Goal: Task Accomplishment & Management: Use online tool/utility

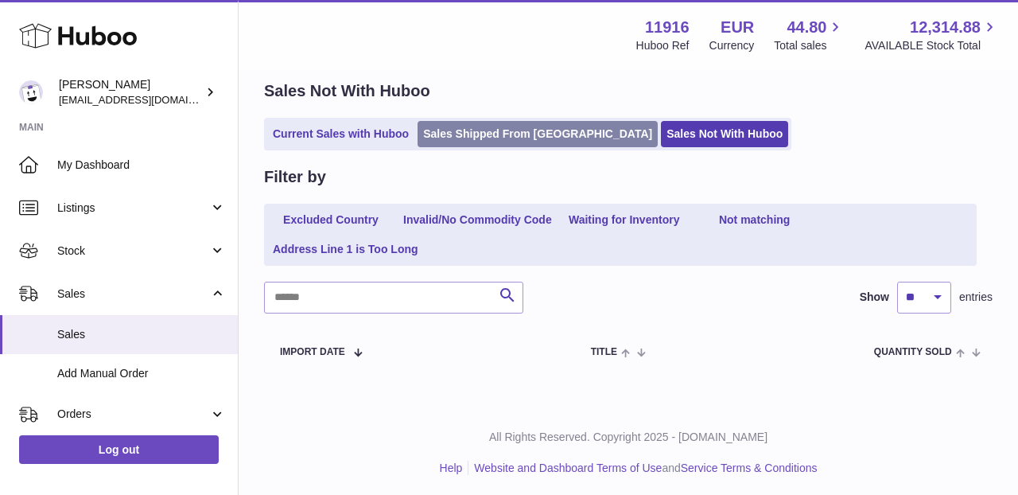
click at [497, 144] on link "Sales Shipped From [GEOGRAPHIC_DATA]" at bounding box center [537, 134] width 240 height 26
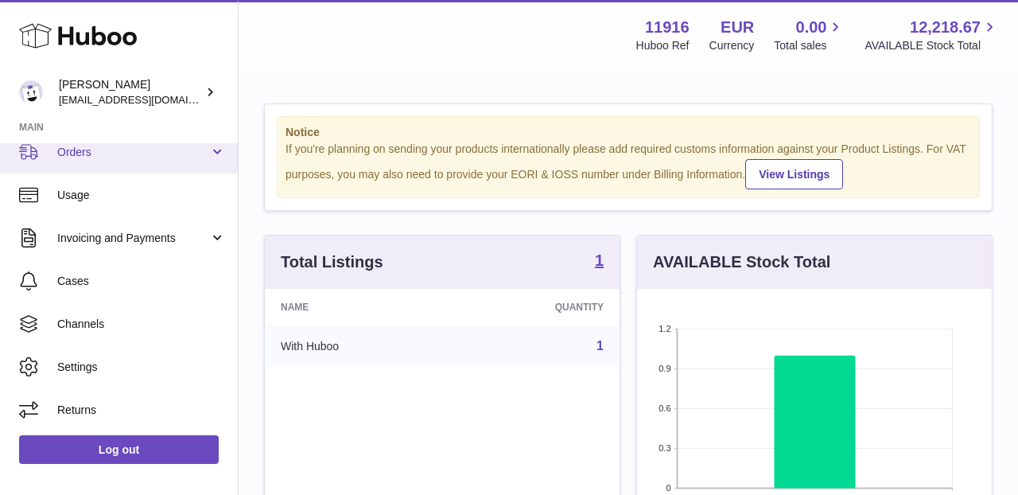
click at [195, 159] on link "Orders" at bounding box center [119, 151] width 238 height 43
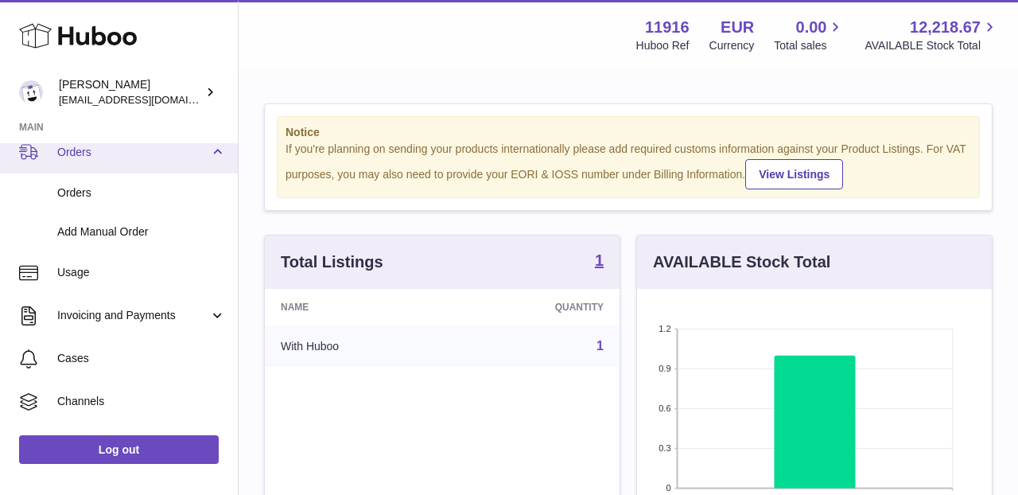
click at [195, 159] on link "Orders" at bounding box center [119, 151] width 238 height 43
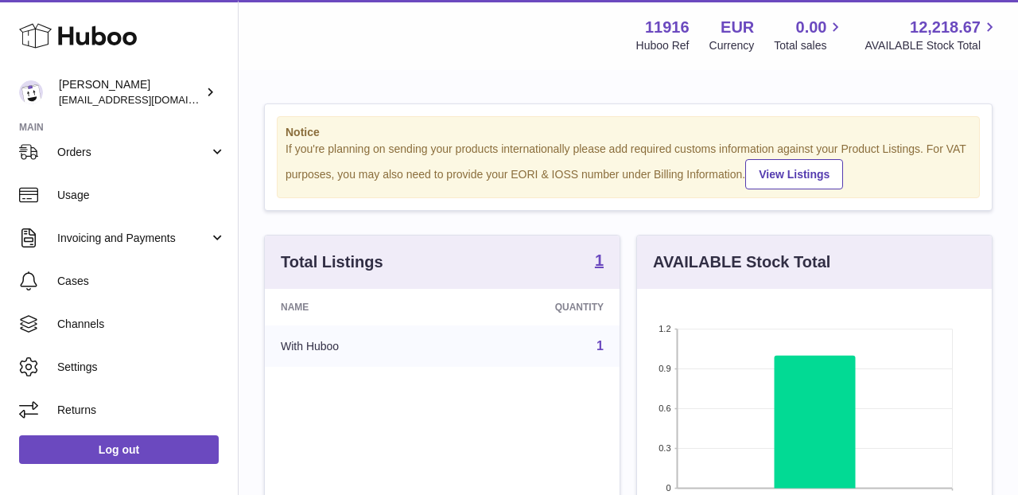
click at [34, 129] on strong "Main" at bounding box center [119, 132] width 238 height 22
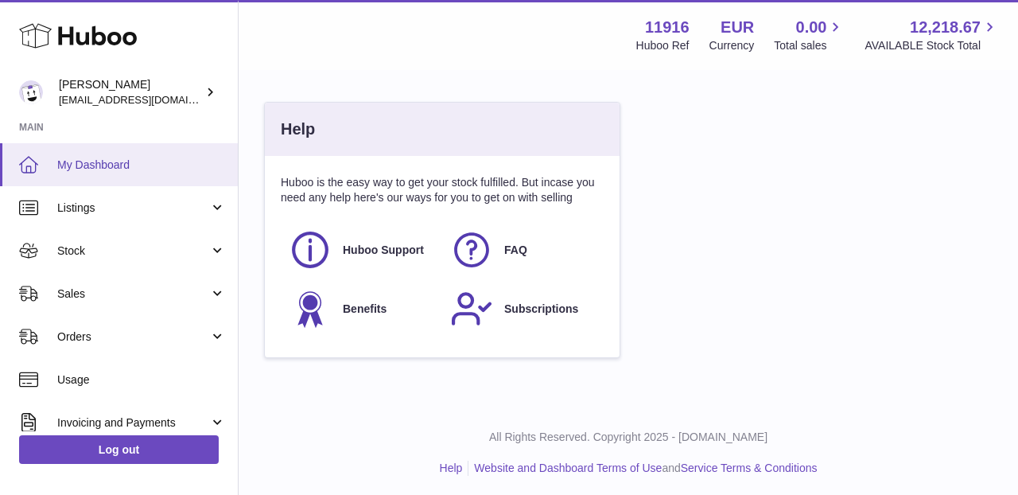
click at [67, 183] on link "My Dashboard" at bounding box center [119, 164] width 238 height 43
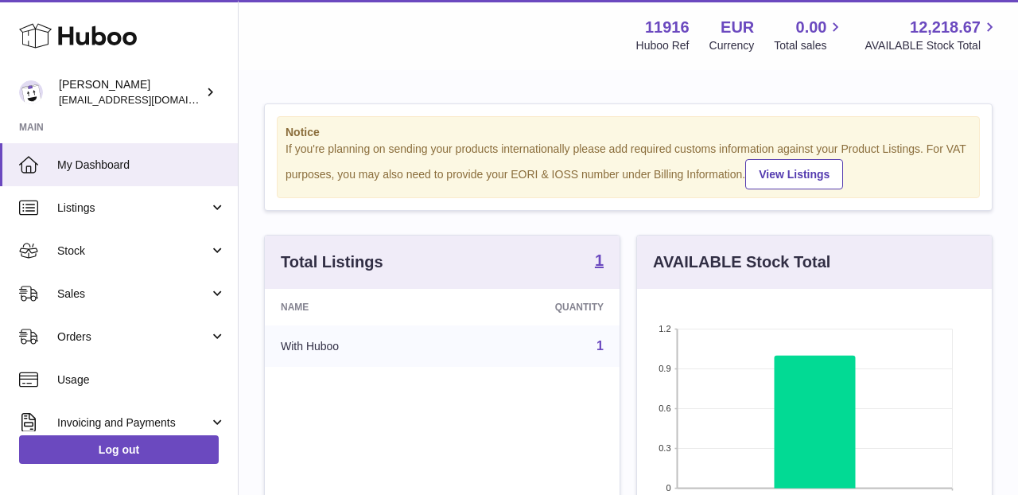
scroll to position [248, 355]
click at [83, 287] on span "Sales" at bounding box center [133, 293] width 152 height 15
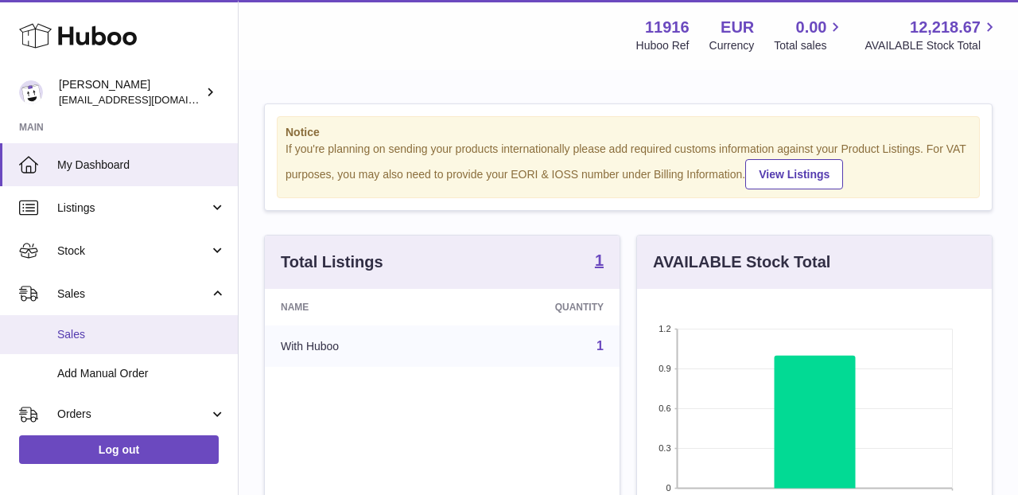
click at [79, 324] on link "Sales" at bounding box center [119, 334] width 238 height 39
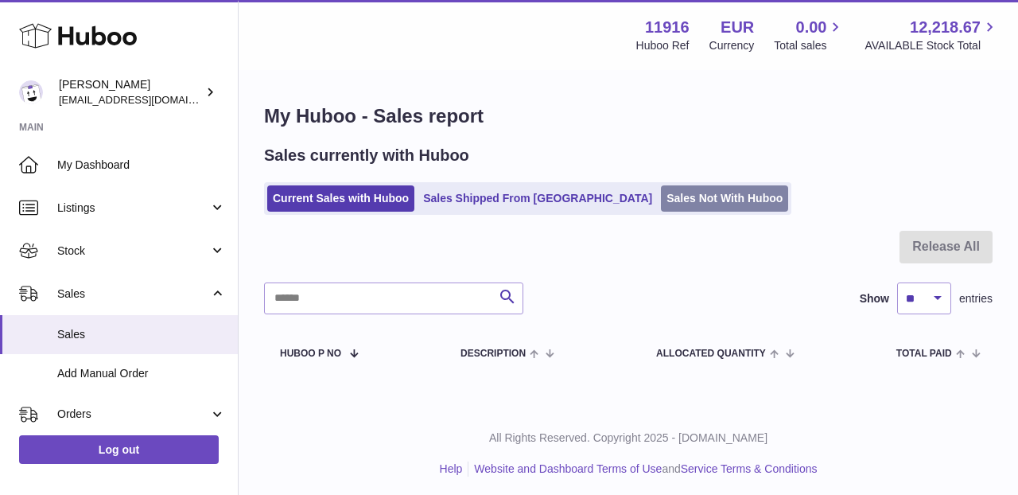
click at [661, 204] on link "Sales Not With Huboo" at bounding box center [724, 198] width 127 height 26
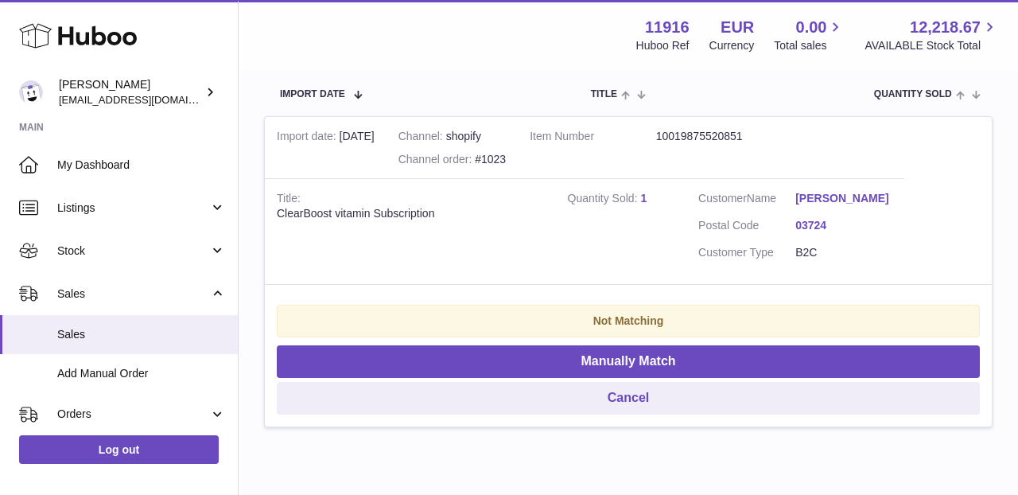
scroll to position [324, 0]
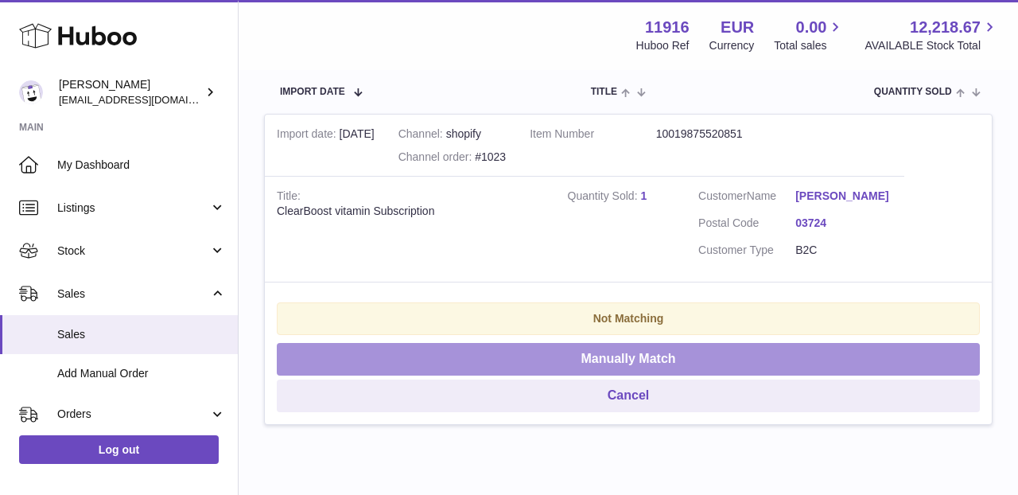
click at [554, 362] on button "Manually Match" at bounding box center [628, 359] width 703 height 33
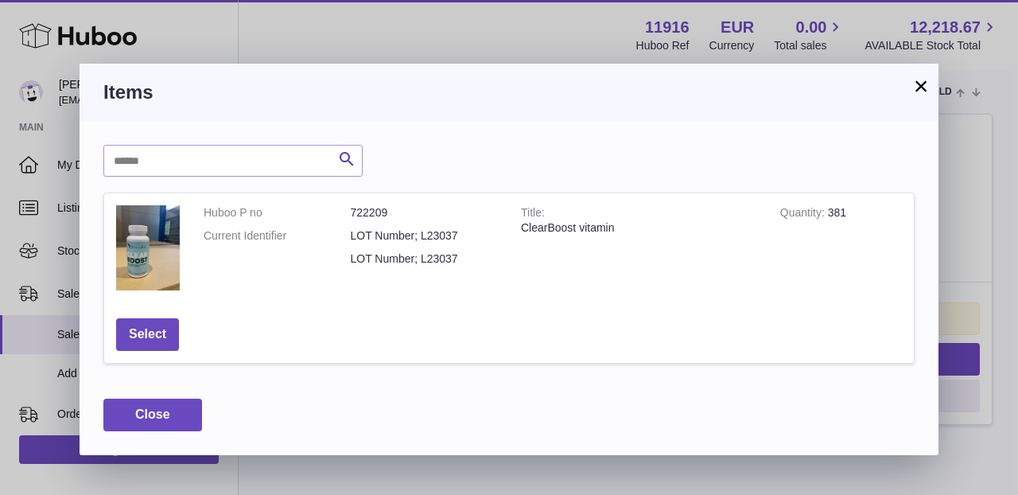
click at [917, 88] on button "×" at bounding box center [920, 85] width 19 height 19
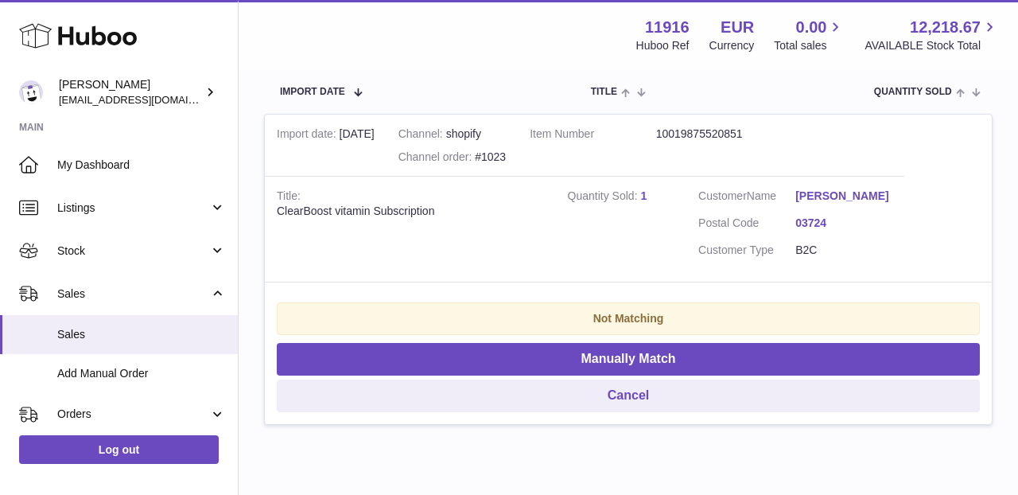
click at [642, 189] on link "1" at bounding box center [643, 195] width 6 height 13
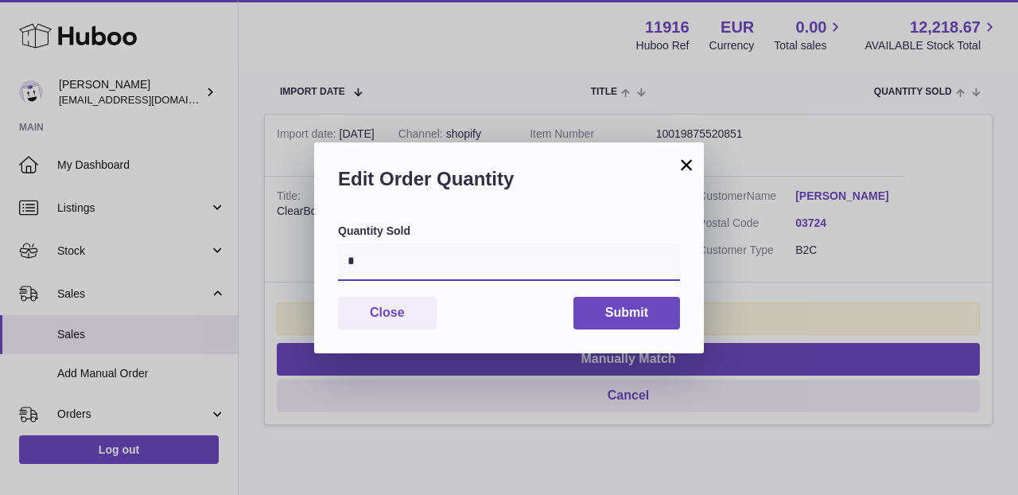
click at [390, 258] on input "*" at bounding box center [509, 262] width 342 height 38
type input "*"
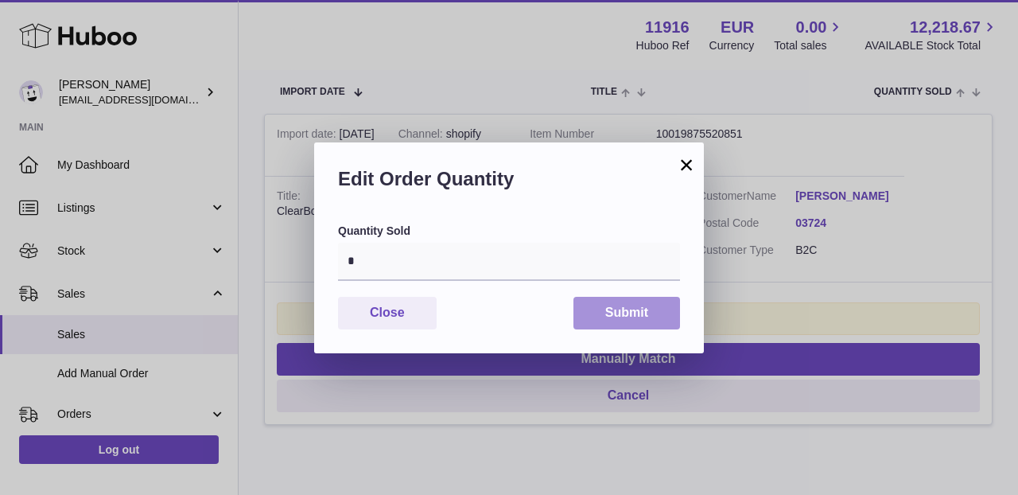
click at [602, 305] on button "Submit" at bounding box center [626, 313] width 107 height 33
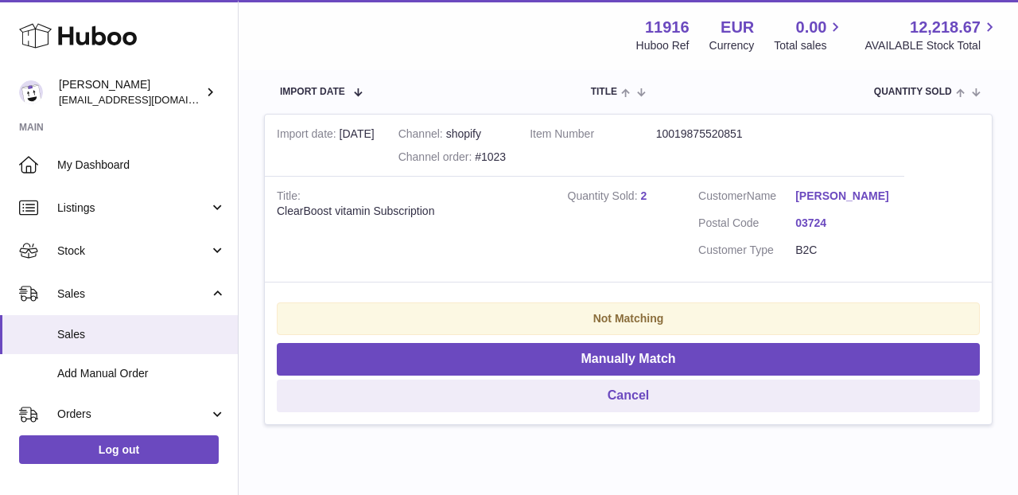
click at [627, 352] on button "Manually Match" at bounding box center [628, 359] width 703 height 33
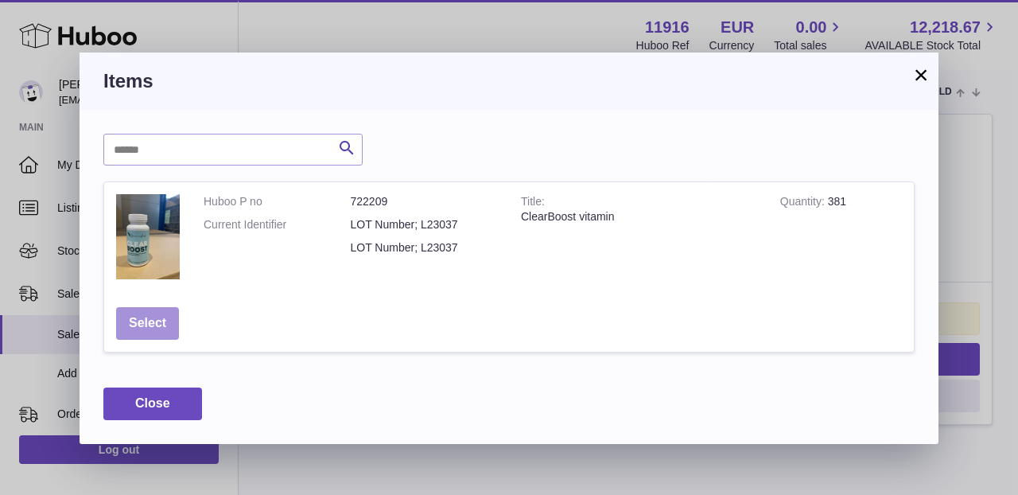
click at [152, 324] on button "Select" at bounding box center [147, 323] width 63 height 33
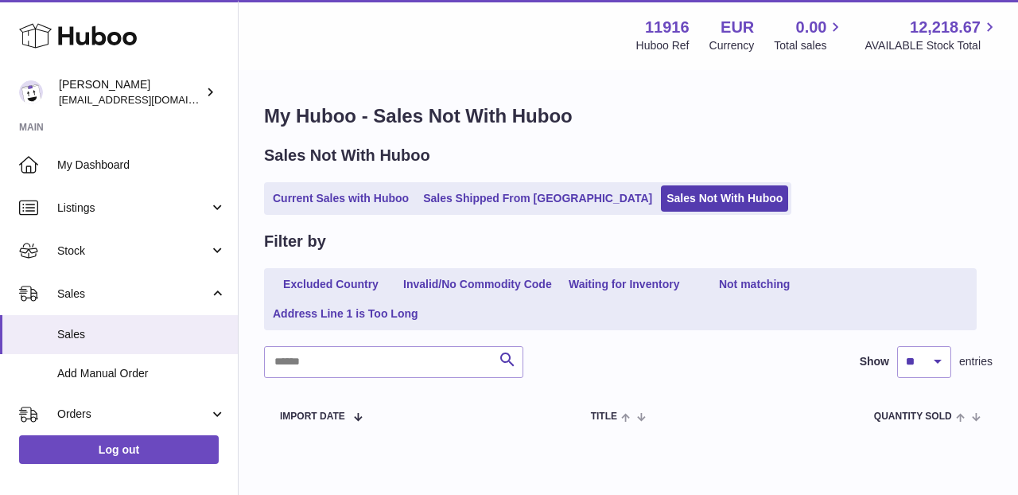
scroll to position [0, 0]
